Goal: Navigation & Orientation: Find specific page/section

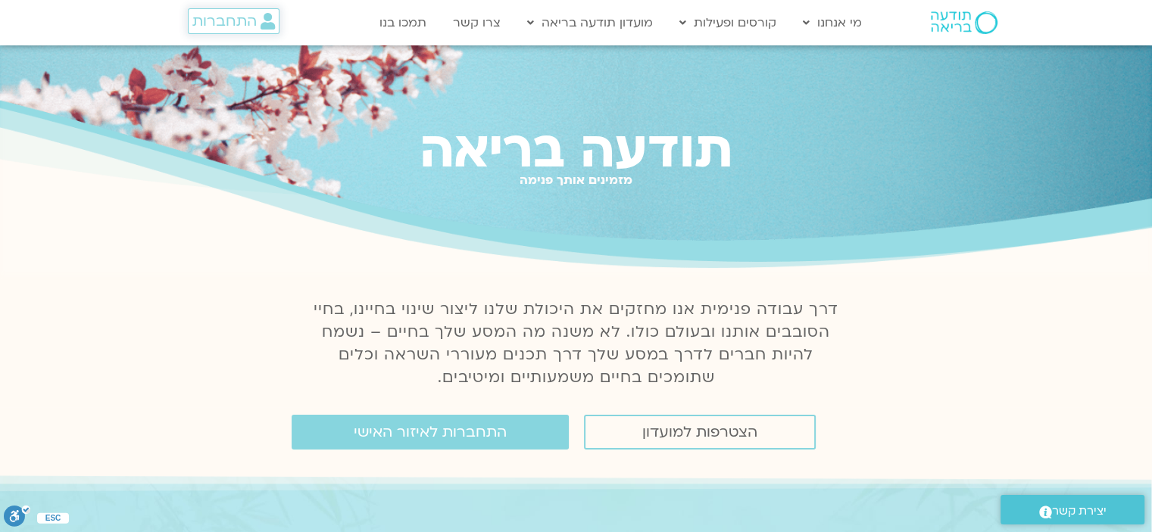
click at [212, 23] on span "התחברות" at bounding box center [224, 21] width 64 height 17
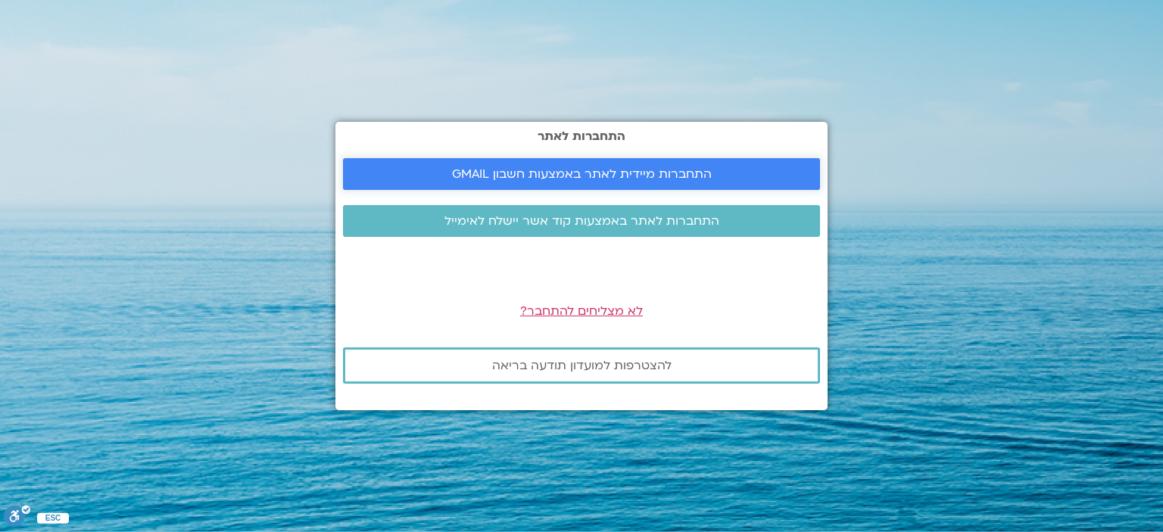
click at [511, 172] on span "התחברות מיידית לאתר באמצעות חשבון GMAIL" at bounding box center [582, 174] width 260 height 14
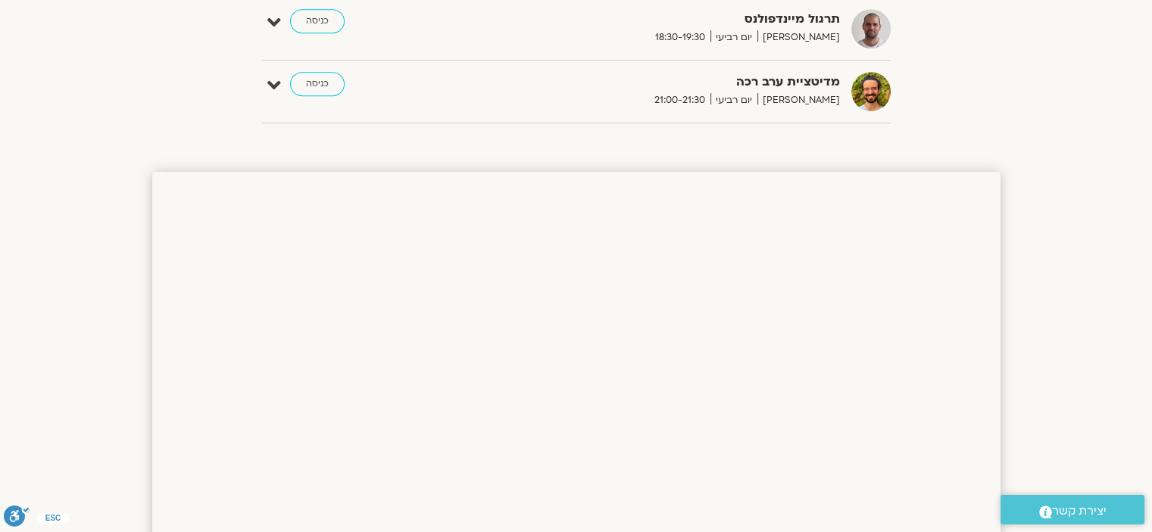
scroll to position [713, 0]
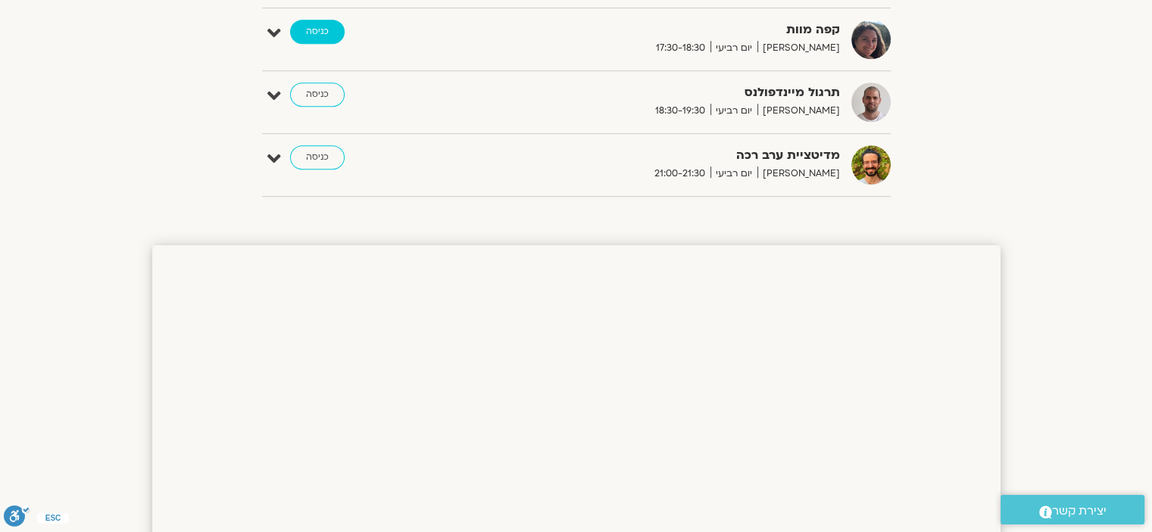
click at [307, 30] on link "כניסה" at bounding box center [317, 32] width 55 height 24
